Goal: Communication & Community: Participate in discussion

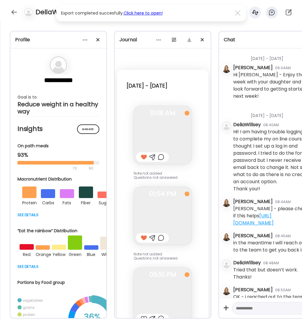
select select "*"
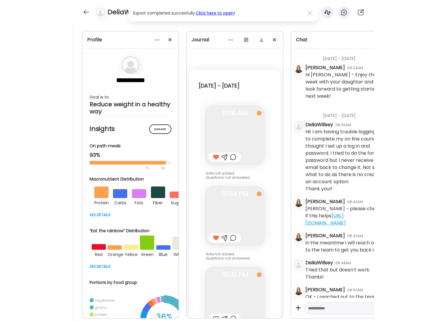
scroll to position [9993, 0]
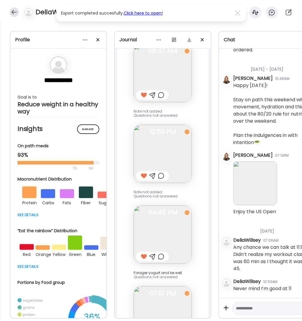
click at [14, 11] on div at bounding box center [13, 11] width 9 height 9
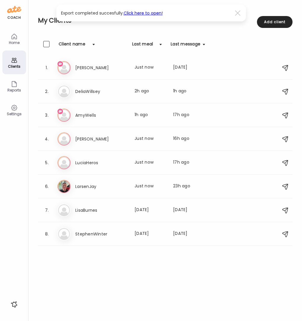
click at [1, 25] on div "coach Home Clients Coaches Teams Reports Settings n/a client count" at bounding box center [14, 160] width 28 height 321
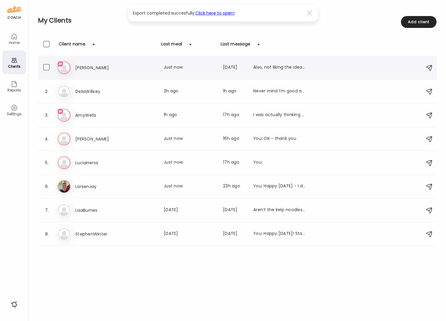
click at [273, 64] on div "Also, not liking the idea of increasing the dose It’s still early in my zepboun…" at bounding box center [279, 67] width 52 height 7
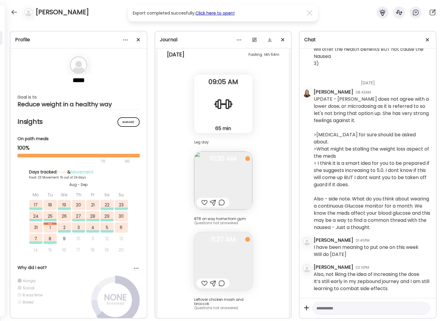
scroll to position [2826, 0]
drag, startPoint x: 363, startPoint y: 312, endPoint x: 366, endPoint y: 311, distance: 3.6
click at [302, 312] on div at bounding box center [371, 308] width 117 height 13
click at [302, 310] on textarea at bounding box center [365, 307] width 99 height 7
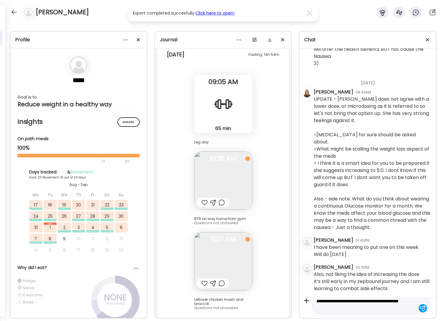
type textarea "**********"
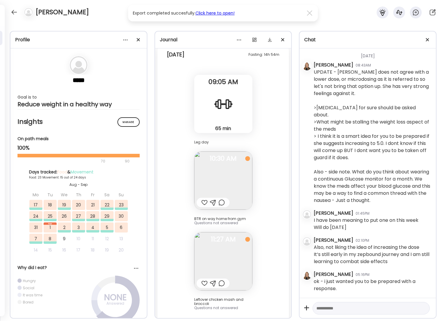
scroll to position [2853, 0]
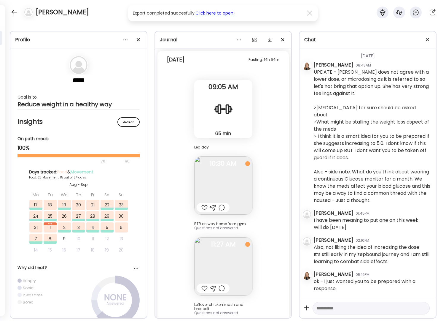
click at [201, 284] on div at bounding box center [204, 287] width 6 height 7
click at [202, 203] on div at bounding box center [204, 206] width 6 height 7
click at [302, 309] on textarea at bounding box center [365, 307] width 99 height 7
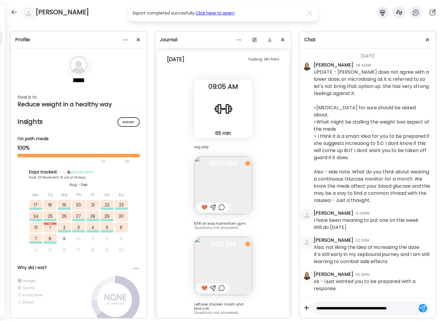
type textarea "**********"
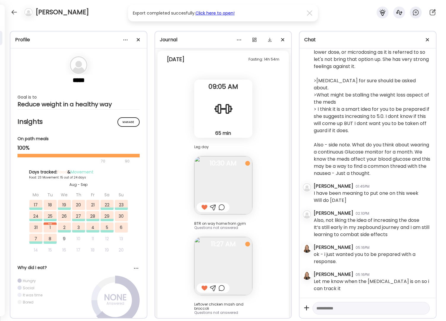
scroll to position [2880, 0]
click at [15, 13] on div at bounding box center [13, 11] width 9 height 9
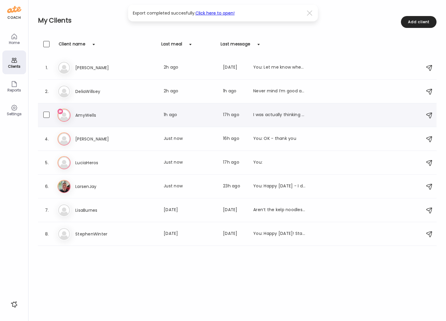
click at [92, 109] on div "Am AmyWells Last meal: 1h ago Last message: 17h ago I was actually thinking abo…" at bounding box center [238, 115] width 361 height 13
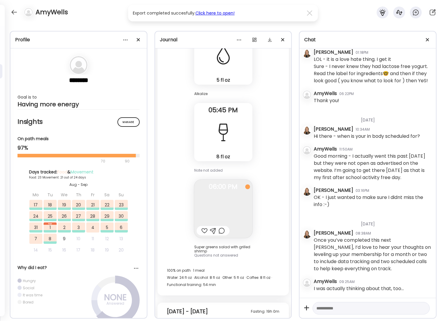
scroll to position [34073, 0]
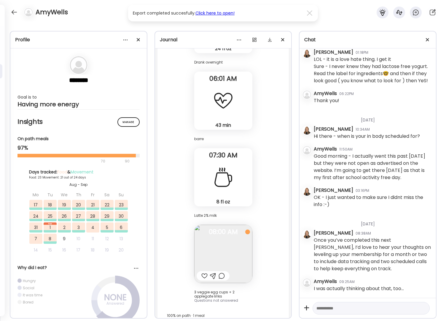
click at [302, 307] on textarea at bounding box center [365, 307] width 99 height 7
click at [302, 300] on textarea "**********" at bounding box center [365, 294] width 99 height 36
click at [302, 301] on textarea "**********" at bounding box center [365, 294] width 99 height 36
type textarea "**********"
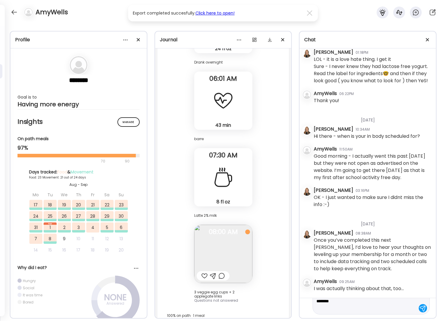
click at [302, 307] on div at bounding box center [423, 308] width 8 height 8
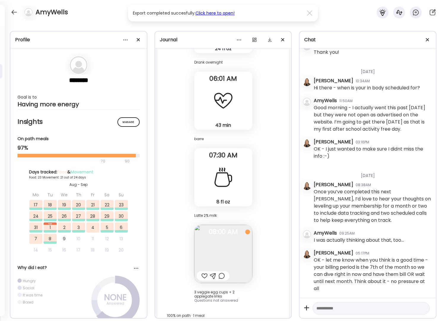
scroll to position [27914, 0]
click at [16, 7] on div at bounding box center [13, 11] width 9 height 9
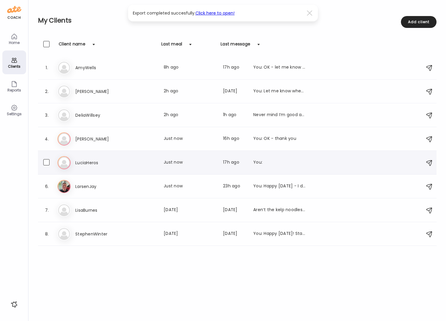
click at [92, 163] on h3 "LuciaHeros" at bounding box center [101, 162] width 52 height 7
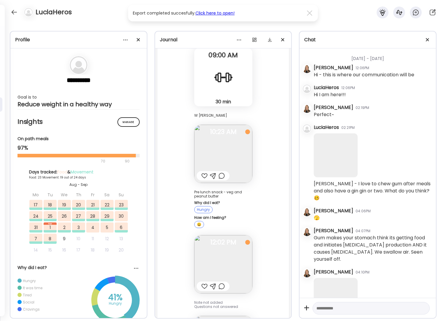
scroll to position [5832, 0]
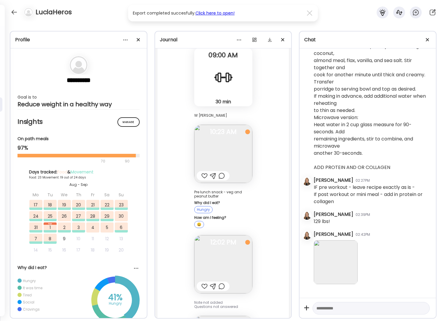
click at [203, 282] on div at bounding box center [204, 285] width 6 height 7
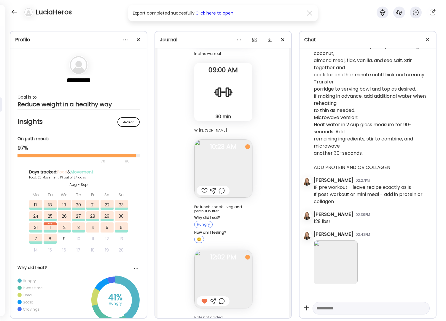
scroll to position [37262, 0]
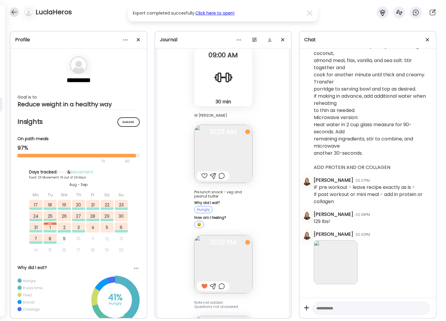
click at [14, 14] on div at bounding box center [13, 11] width 9 height 9
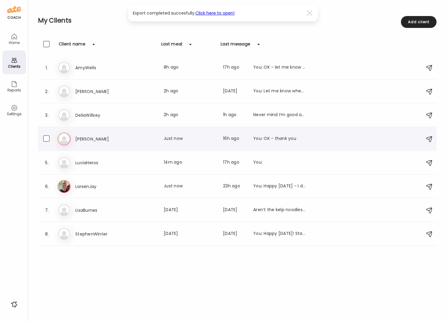
click at [87, 138] on h3 "[PERSON_NAME]" at bounding box center [101, 138] width 52 height 7
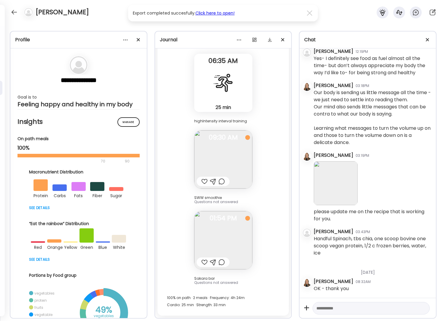
scroll to position [12173, 0]
click at [203, 263] on div at bounding box center [204, 261] width 6 height 7
click at [203, 181] on div at bounding box center [204, 181] width 6 height 7
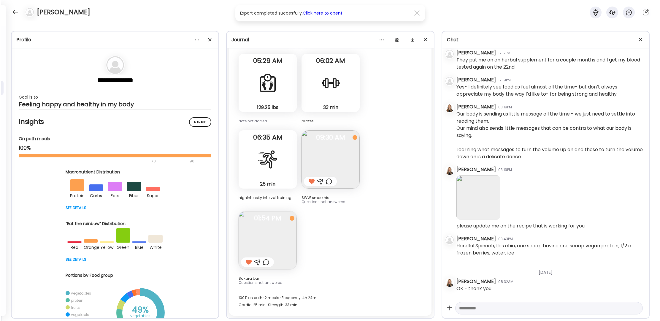
scroll to position [10208, 0]
click at [302, 309] on textarea at bounding box center [544, 307] width 170 height 7
type textarea "**********"
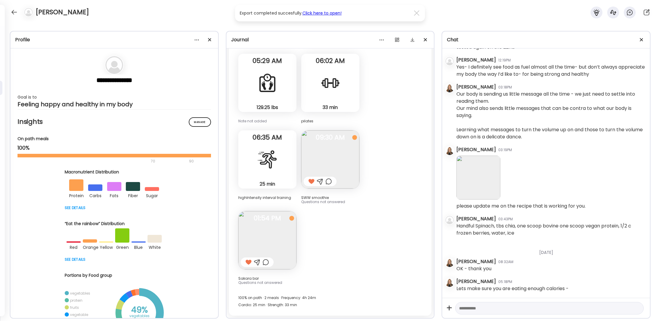
scroll to position [10228, 0]
